Goal: Task Accomplishment & Management: Manage account settings

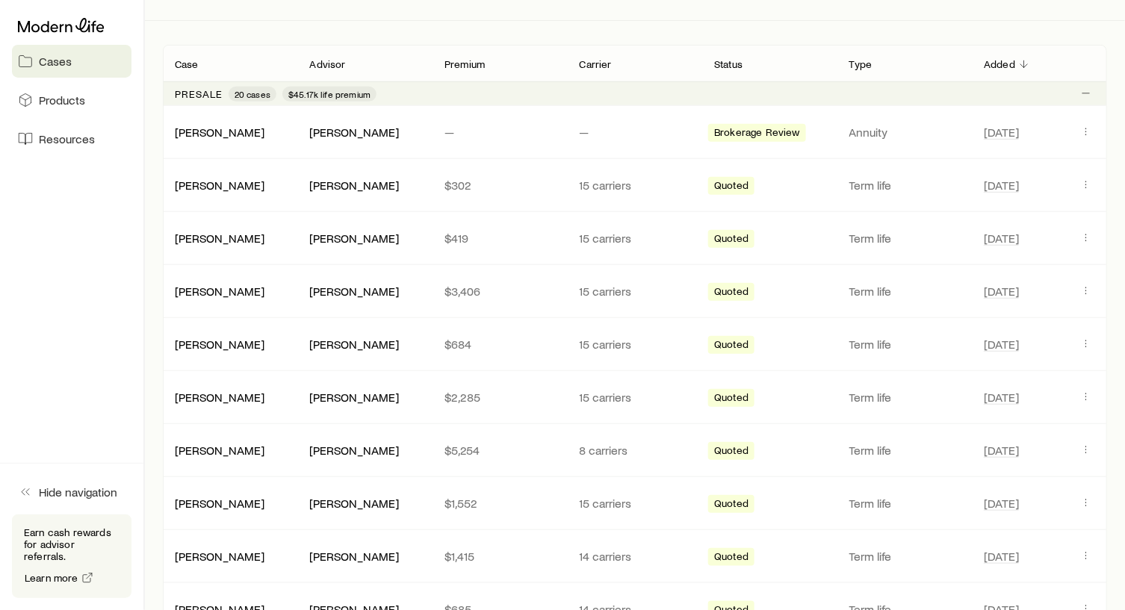
scroll to position [299, 0]
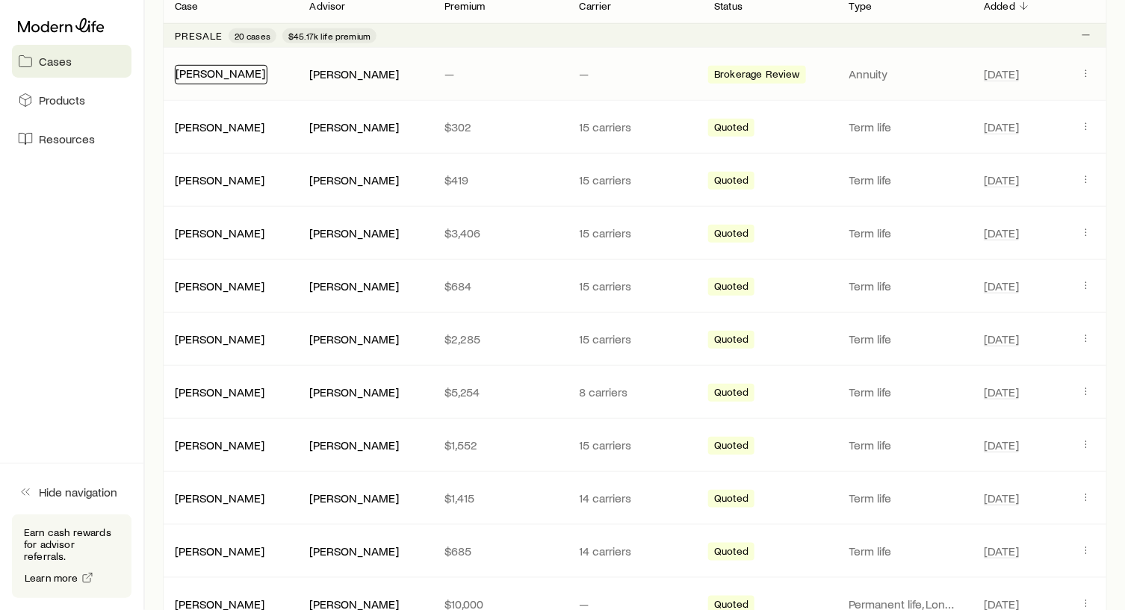
click at [211, 70] on link "[PERSON_NAME]" at bounding box center [220, 73] width 90 height 14
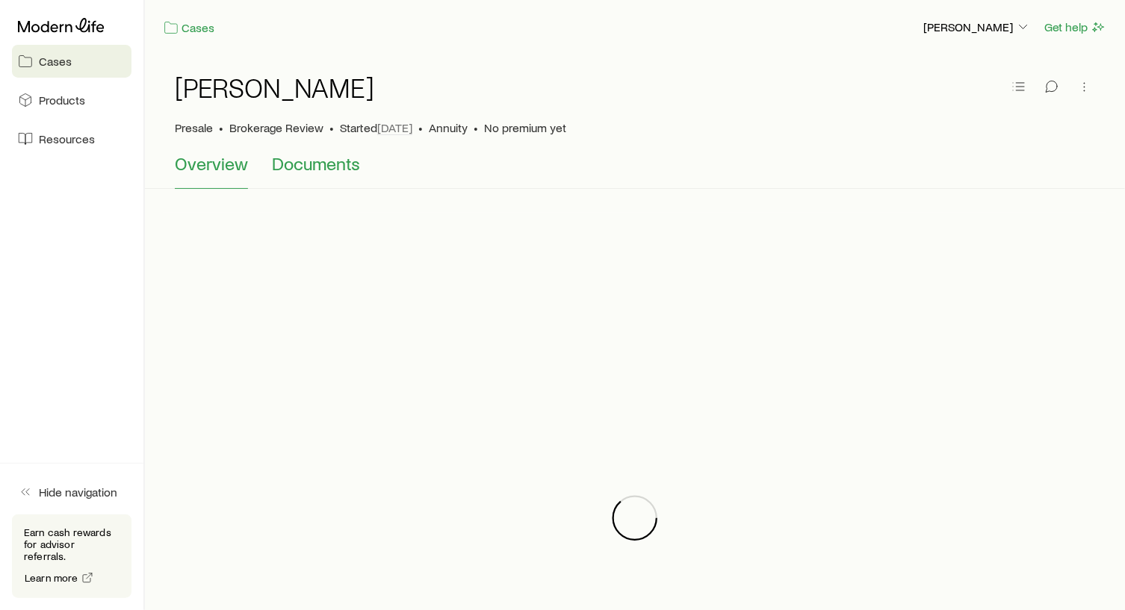
click at [341, 159] on span "Documents" at bounding box center [316, 163] width 88 height 21
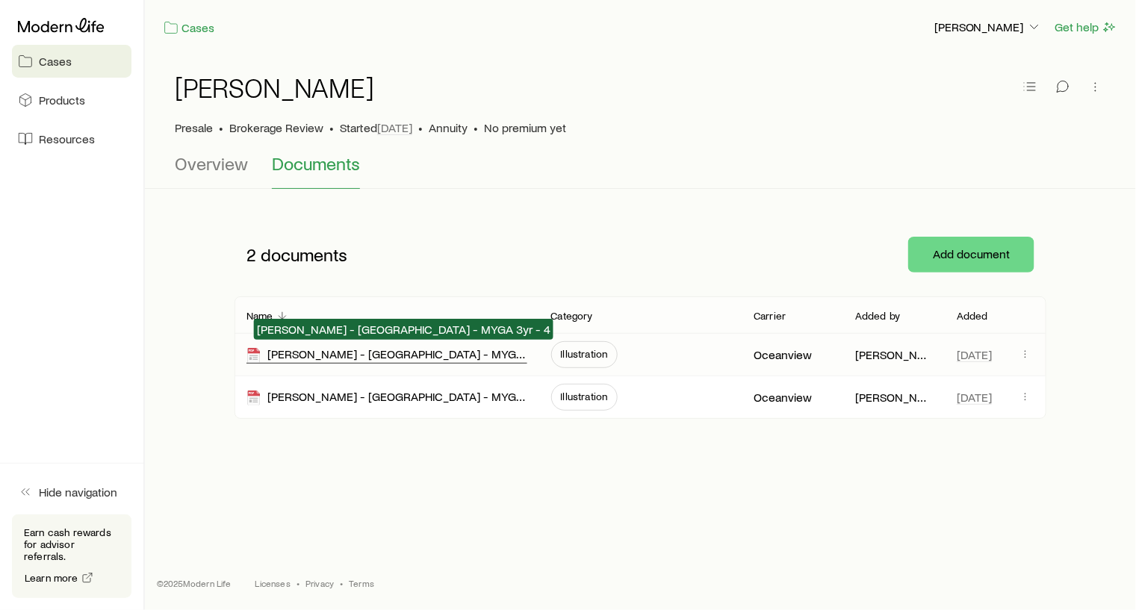
click at [407, 351] on div "[PERSON_NAME] - [GEOGRAPHIC_DATA] - MYGA 3yr - 4" at bounding box center [386, 355] width 281 height 17
